Goal: Communication & Community: Participate in discussion

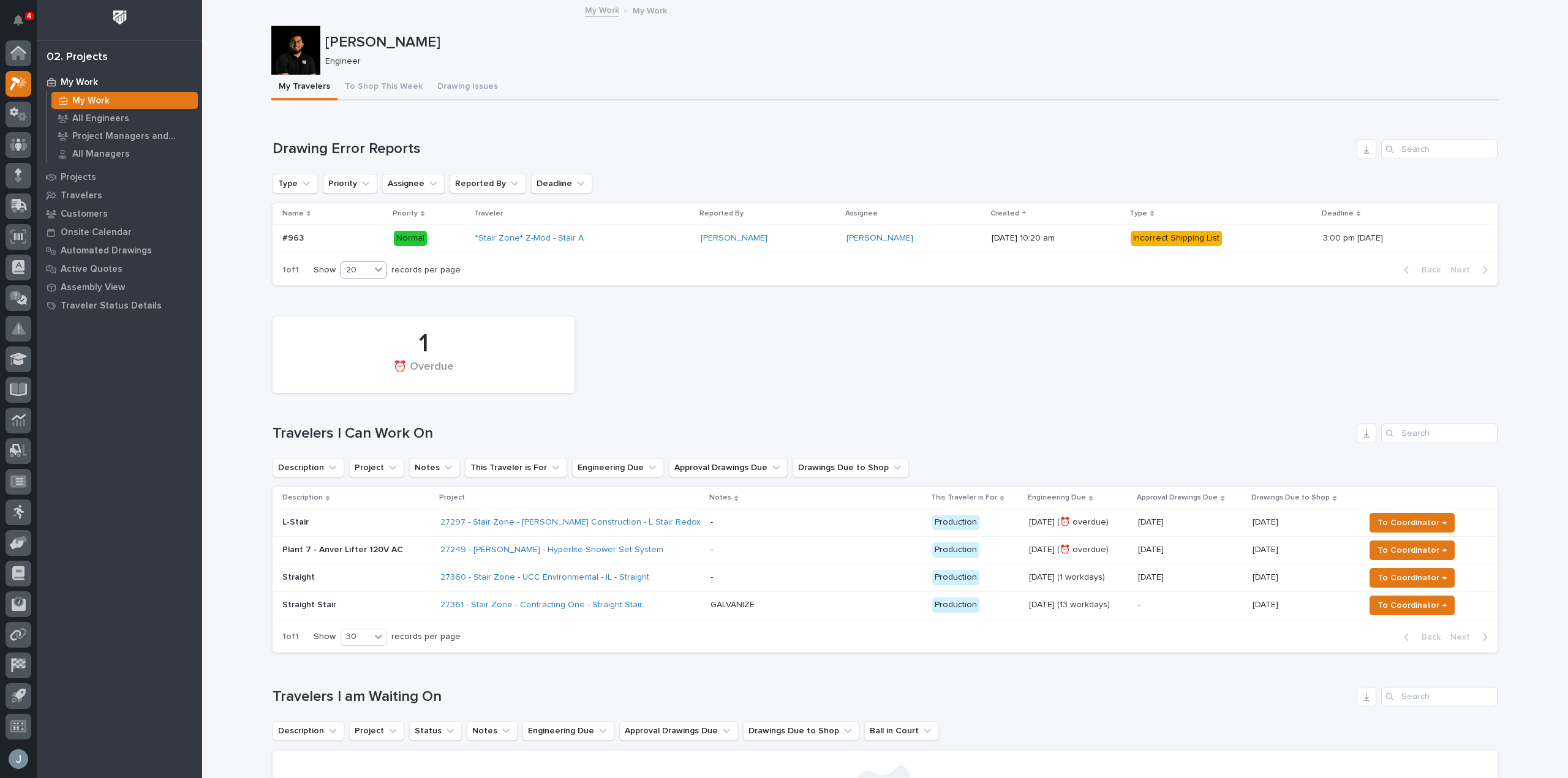
scroll to position [61, 0]
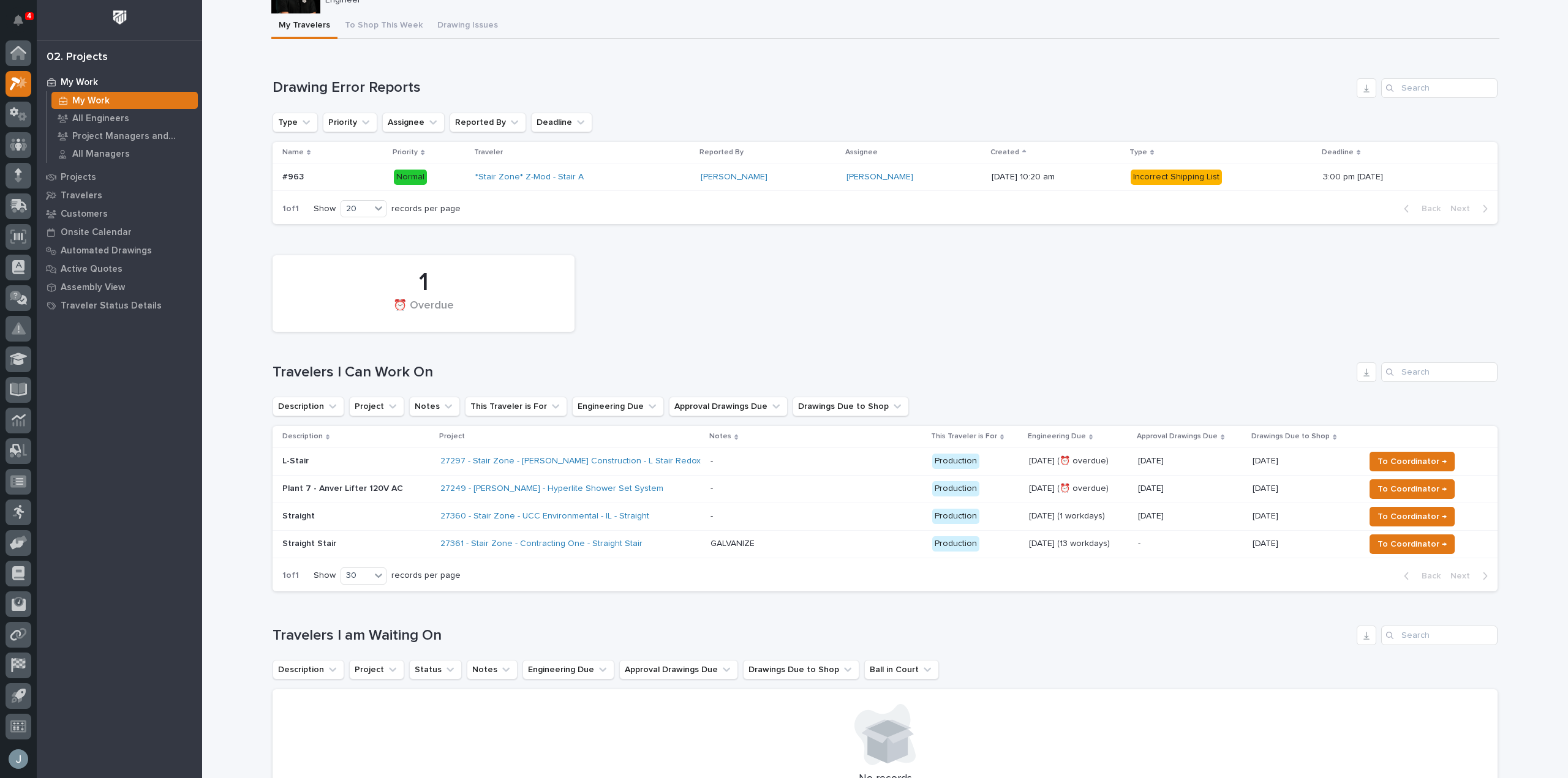
click at [749, 464] on p at bounding box center [816, 461] width 212 height 10
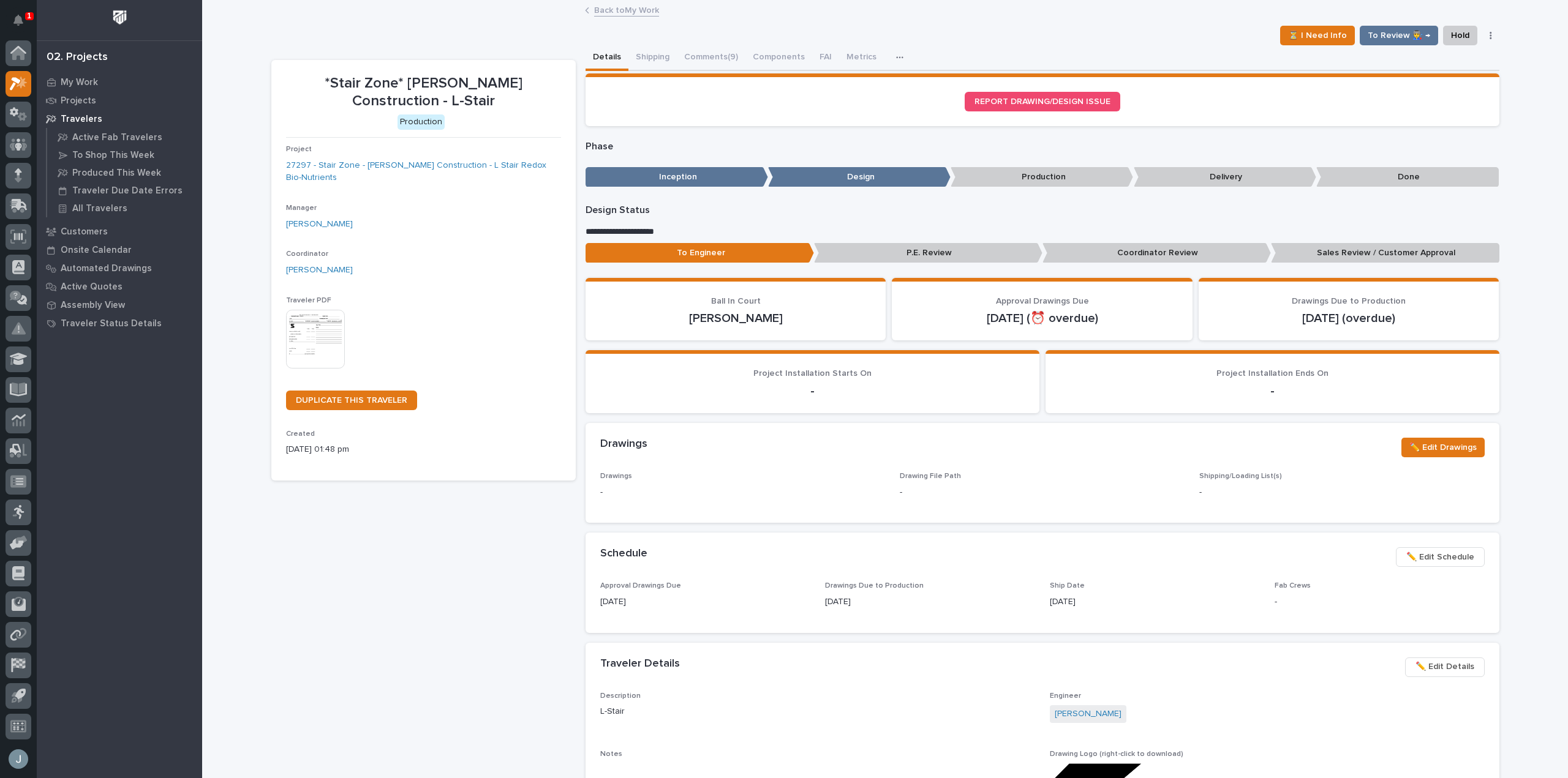
click at [691, 64] on button "Comments (9)" at bounding box center [711, 58] width 69 height 26
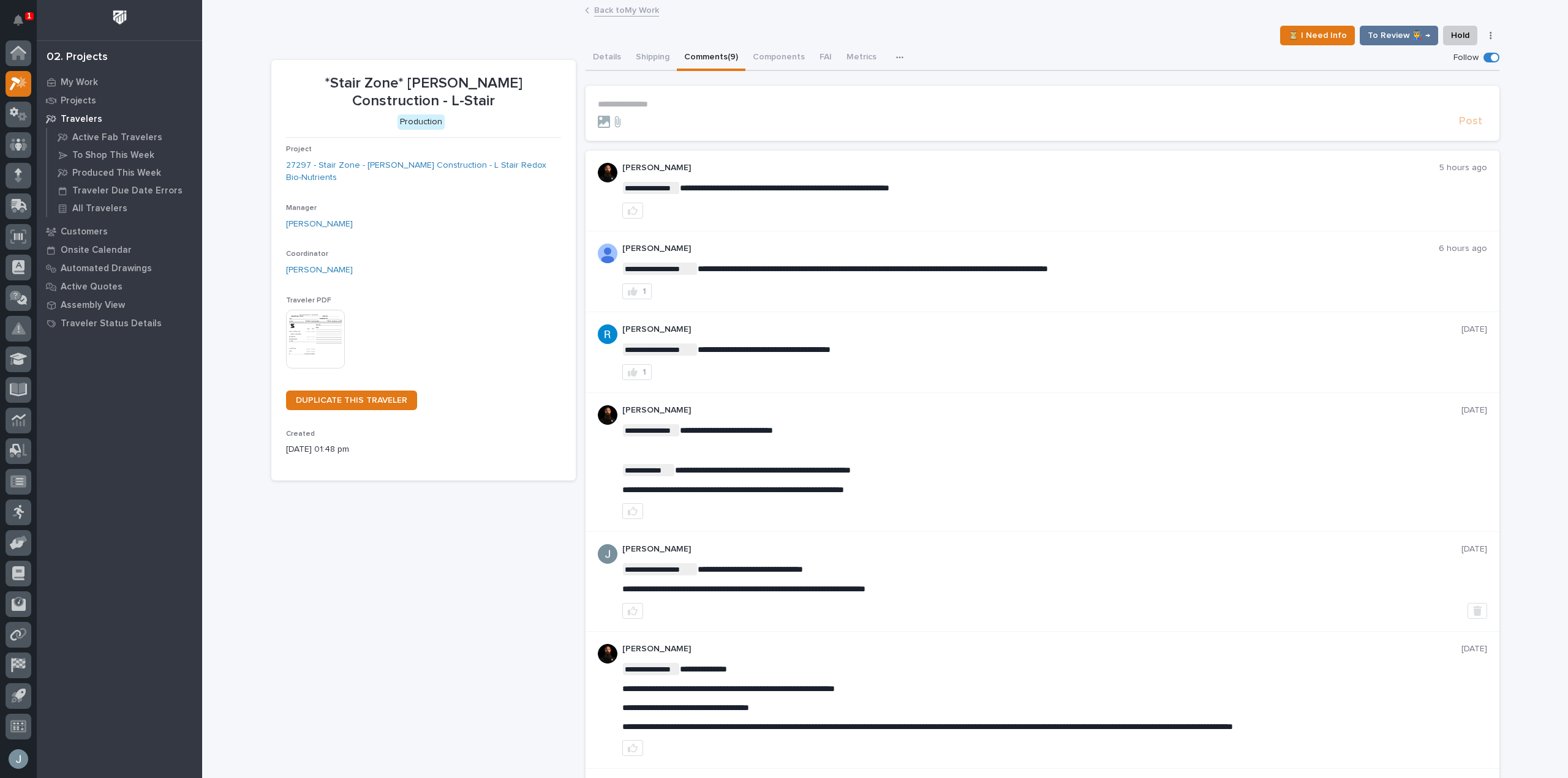
click at [676, 106] on p "**********" at bounding box center [1042, 104] width 890 height 10
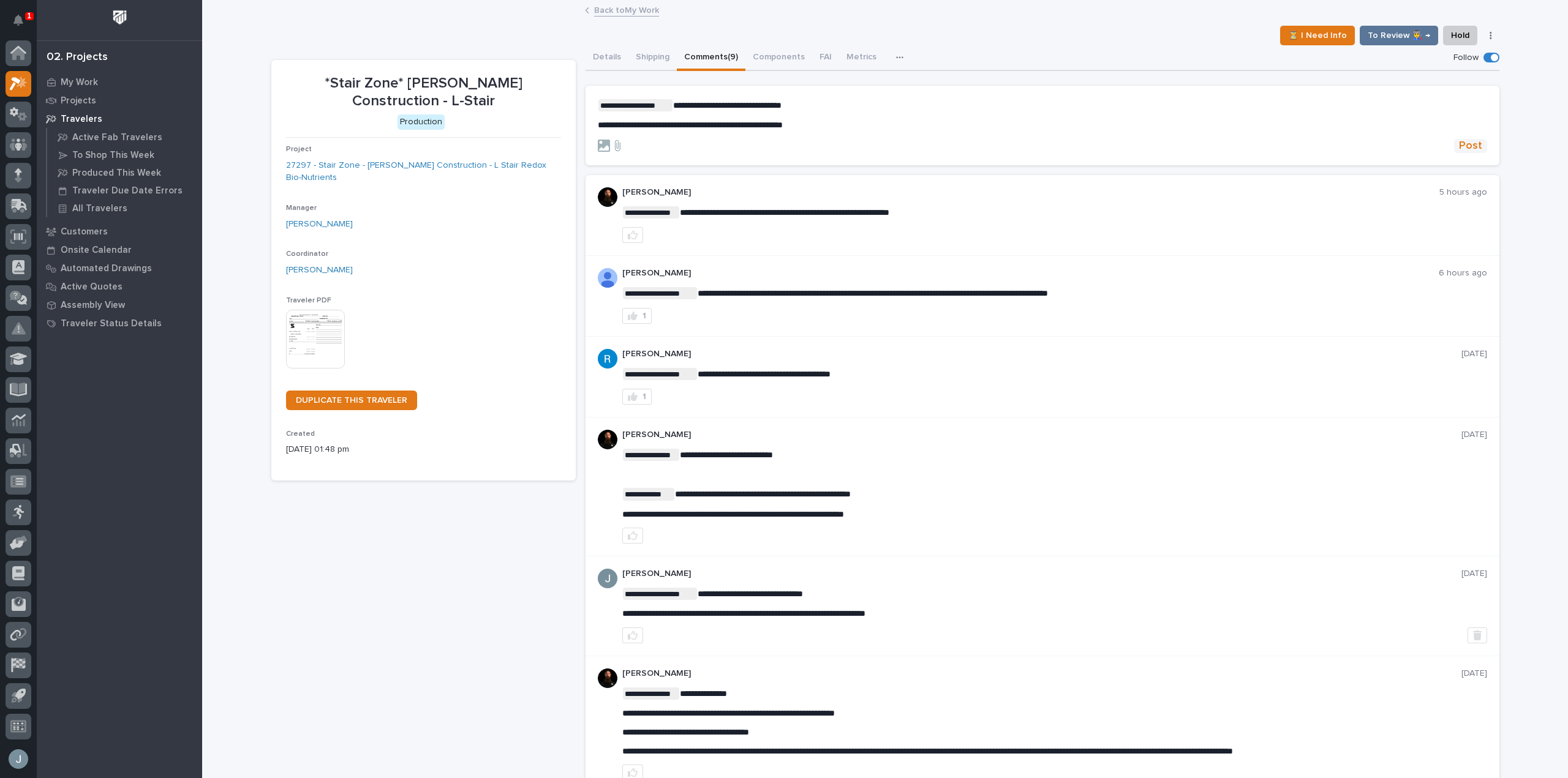
click at [1459, 144] on span "Post" at bounding box center [1470, 145] width 23 height 14
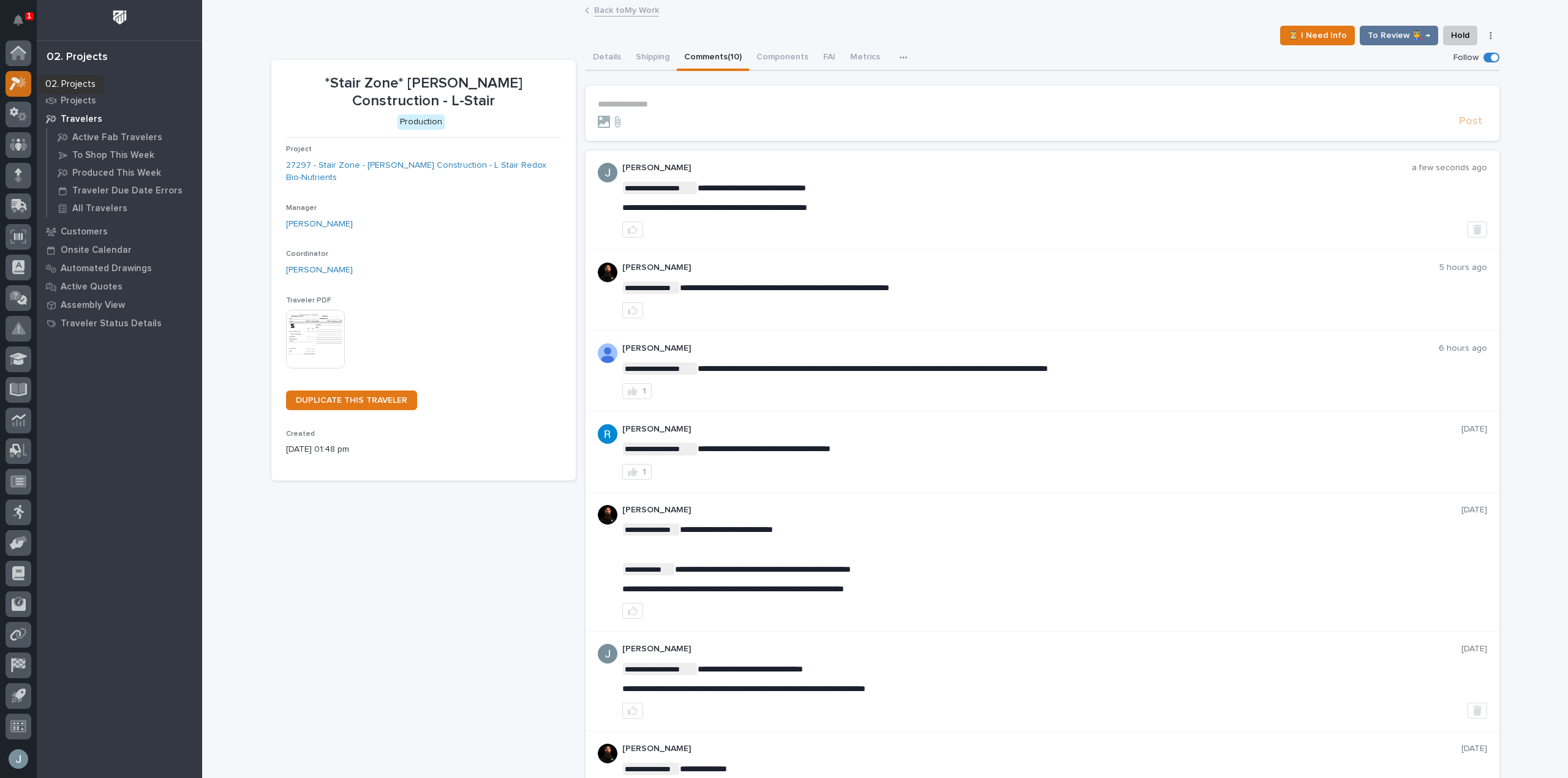
click at [24, 88] on icon at bounding box center [19, 83] width 18 height 14
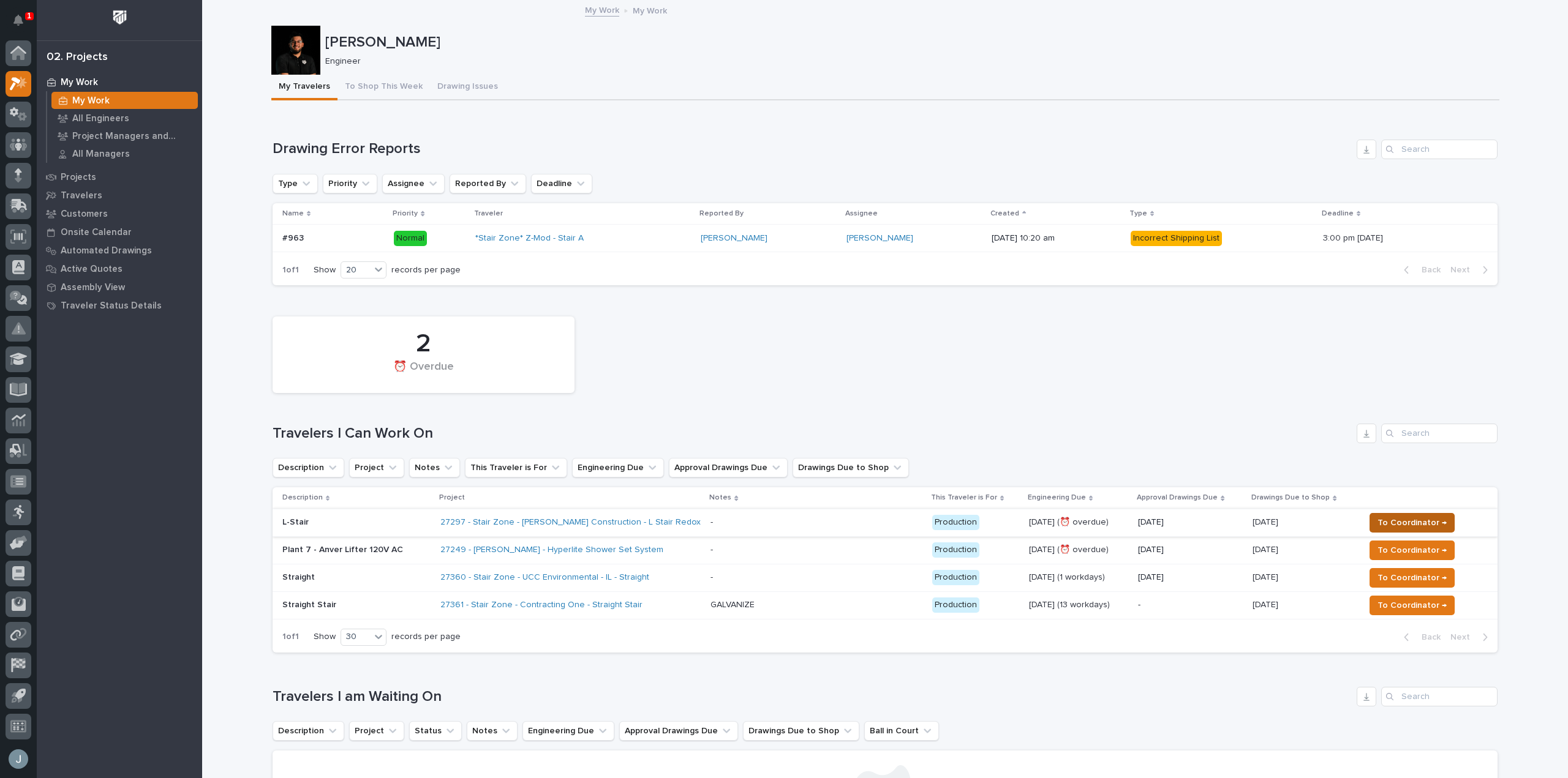
click at [1427, 518] on span "To Coordinator →" at bounding box center [1412, 522] width 69 height 15
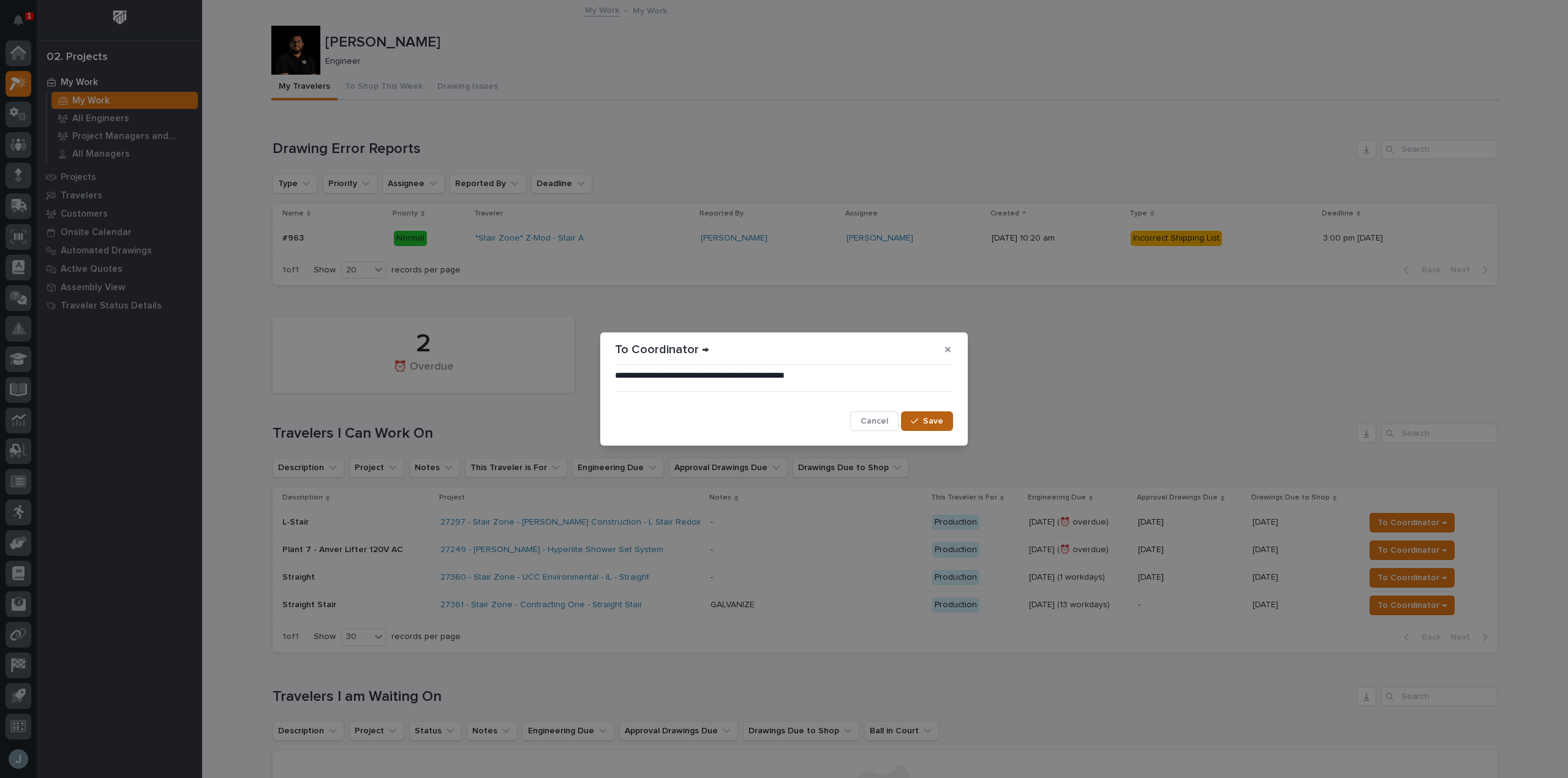
click at [933, 423] on span "Save" at bounding box center [932, 422] width 20 height 11
